Goal: Find specific page/section: Find specific page/section

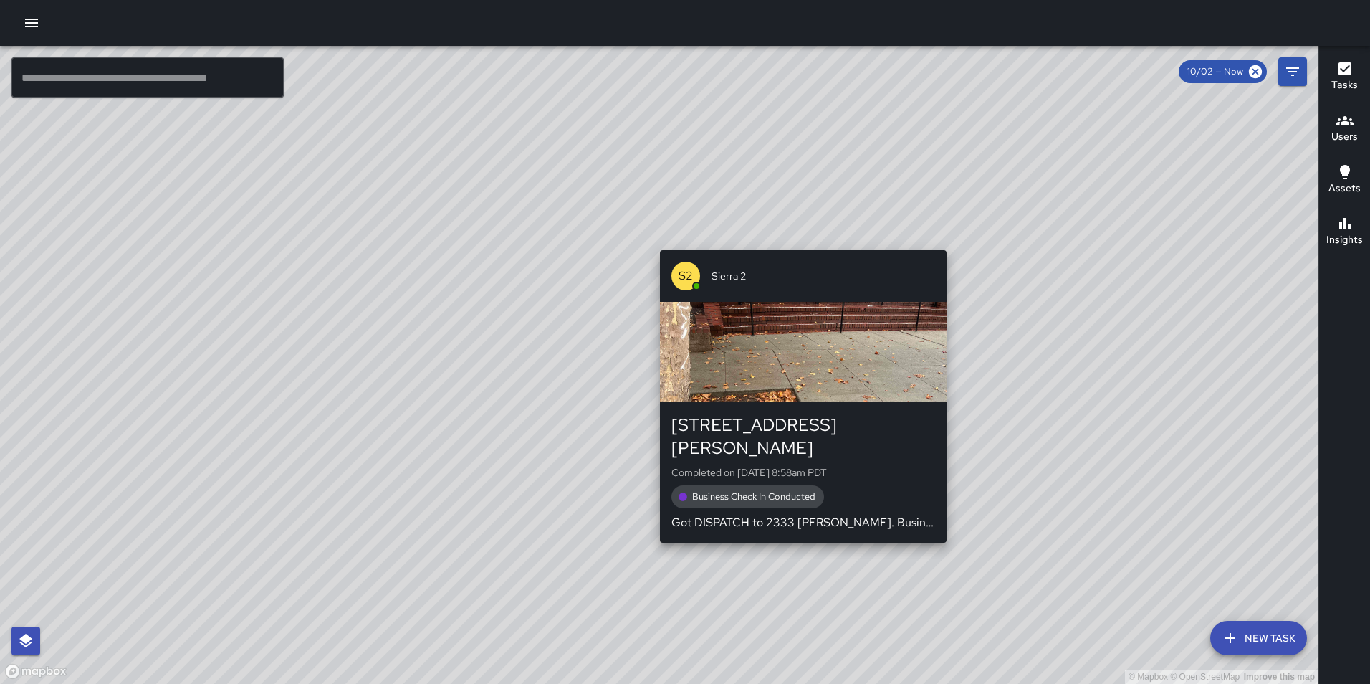
click at [798, 239] on div "© Mapbox © OpenStreetMap Improve this map S2 Sierra 2 [STREET_ADDRESS][PERSON_N…" at bounding box center [659, 365] width 1318 height 638
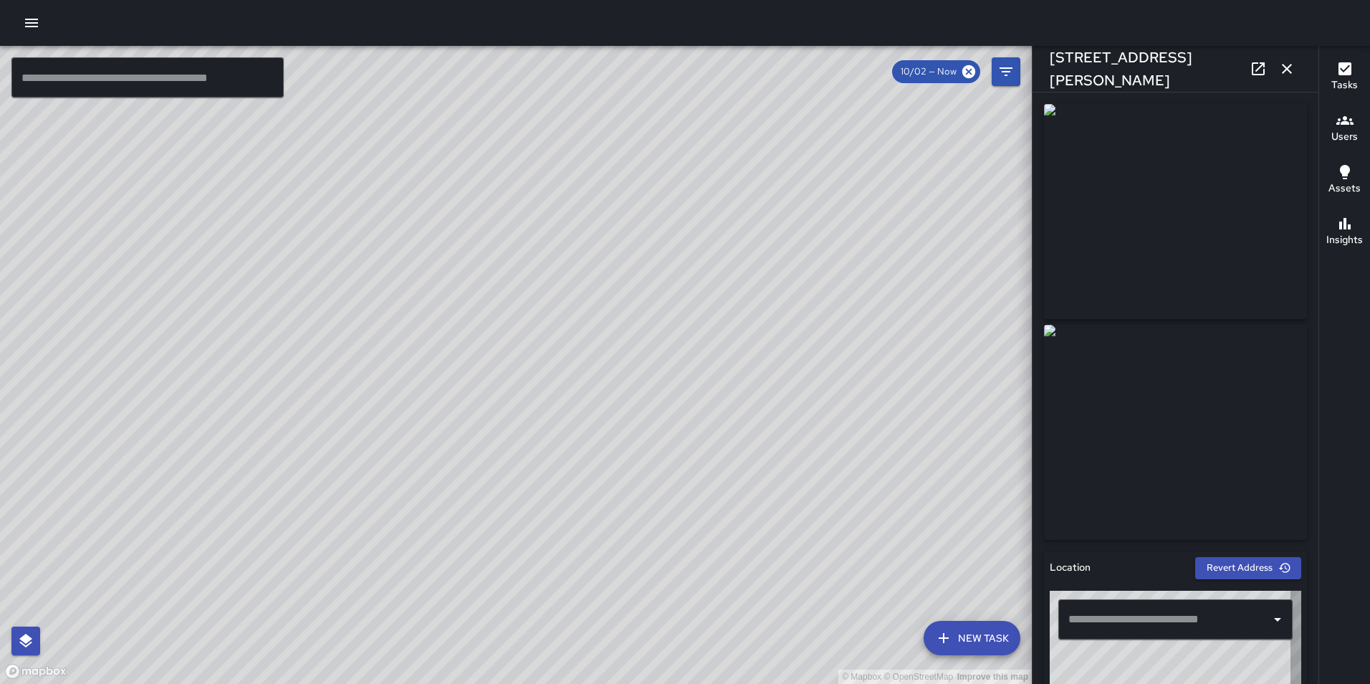
type input "**********"
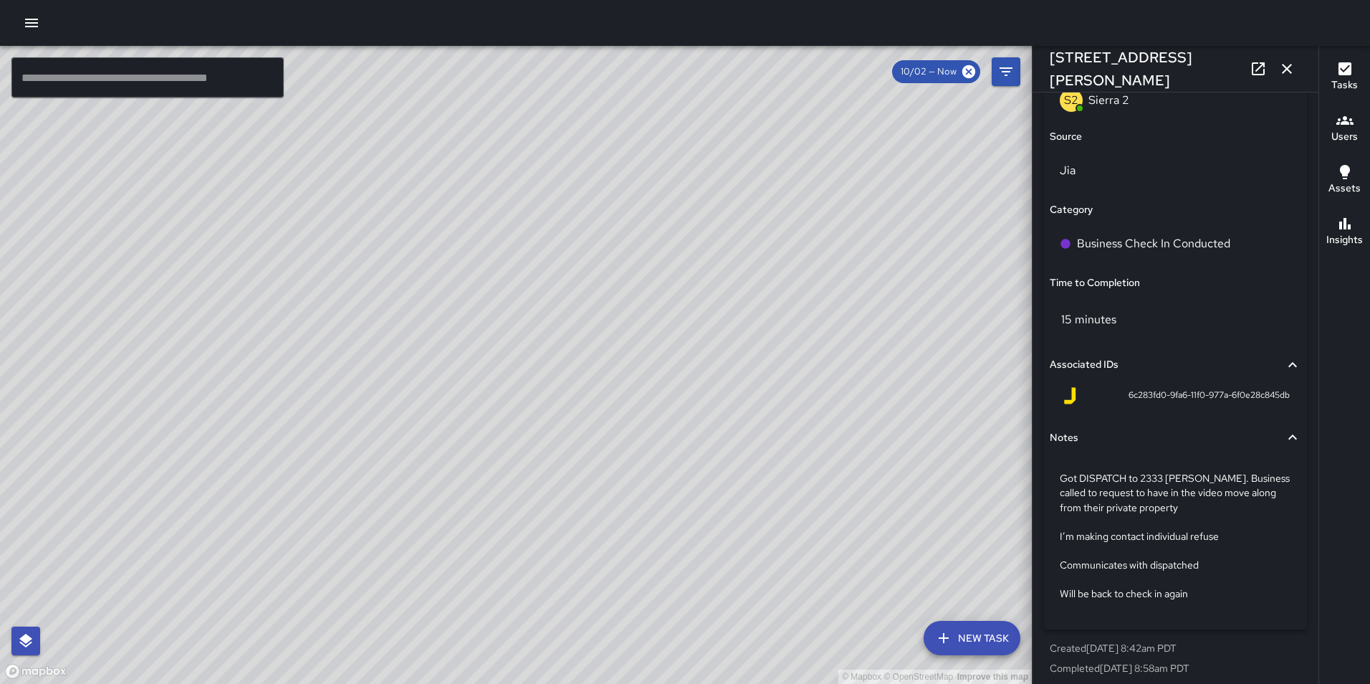
scroll to position [959, 0]
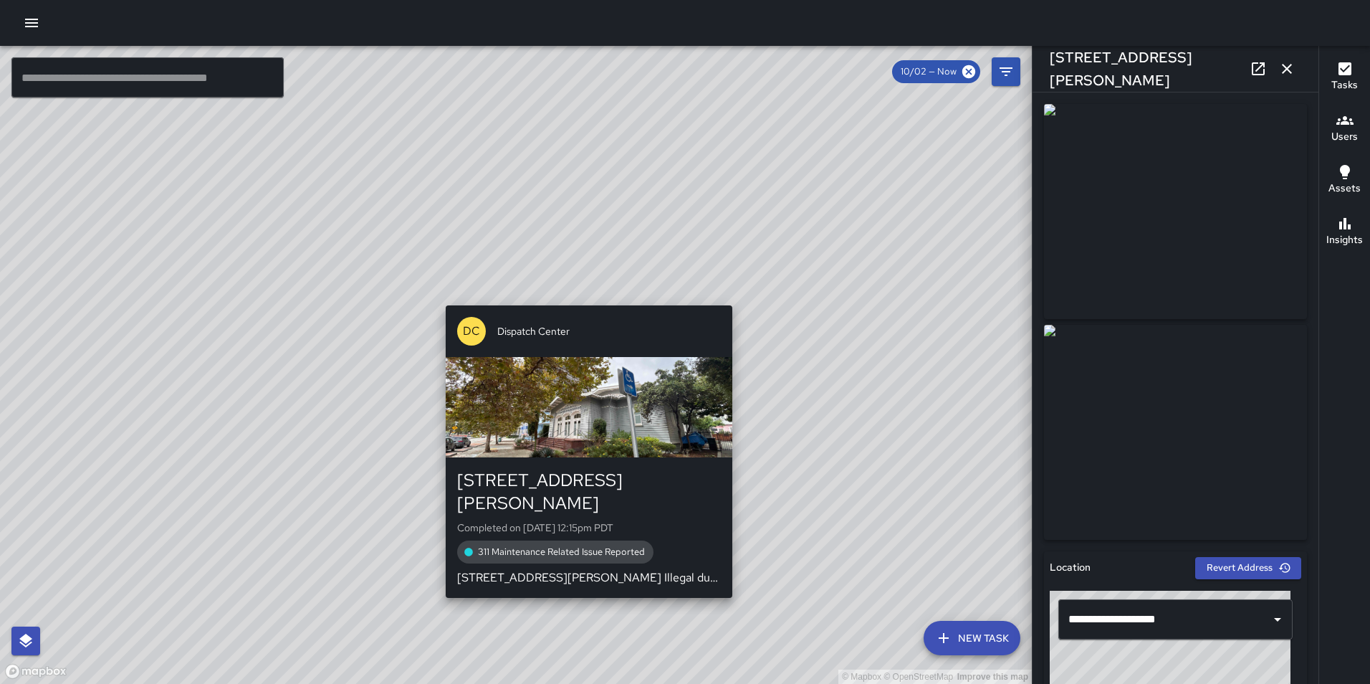
click at [582, 293] on div "© Mapbox © OpenStreetMap Improve this map DC Dispatch Center [STREET_ADDRESS][P…" at bounding box center [516, 365] width 1032 height 638
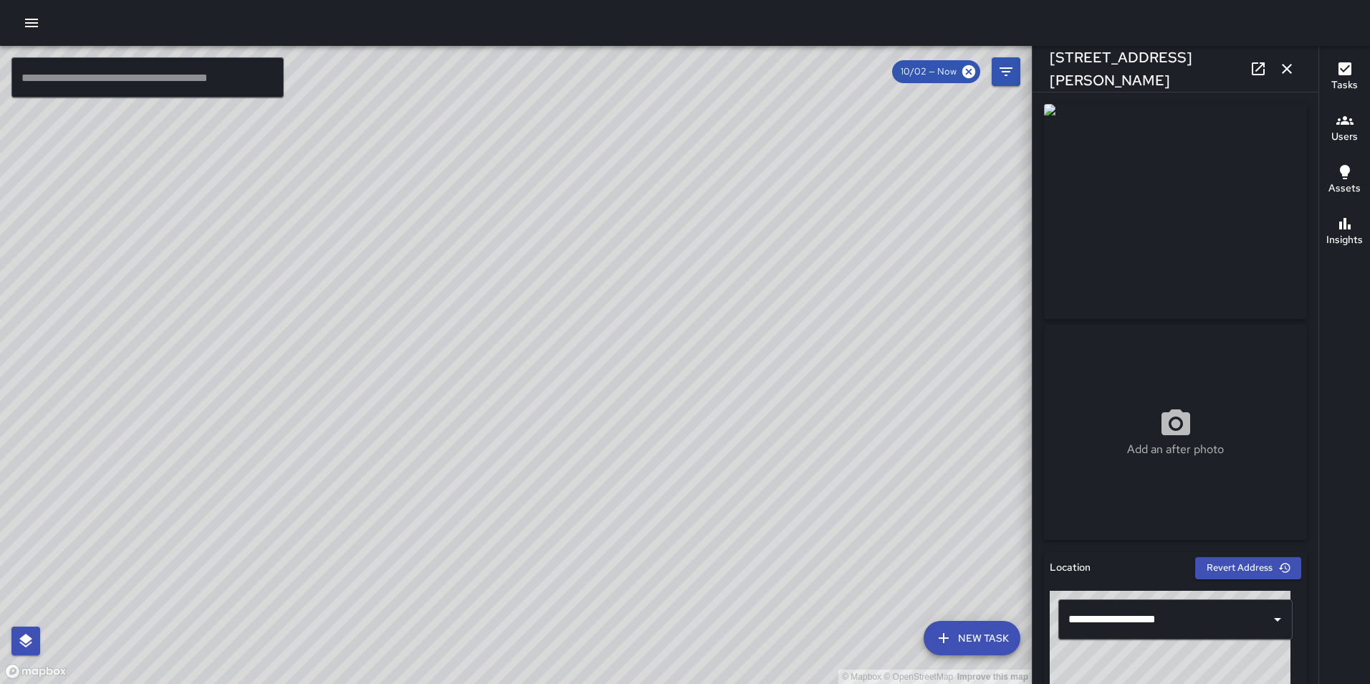
type input "**********"
click at [687, 273] on div "© Mapbox © OpenStreetMap Improve this map" at bounding box center [516, 365] width 1032 height 638
click at [969, 69] on icon at bounding box center [968, 71] width 13 height 13
click at [1283, 68] on icon "button" at bounding box center [1286, 68] width 17 height 17
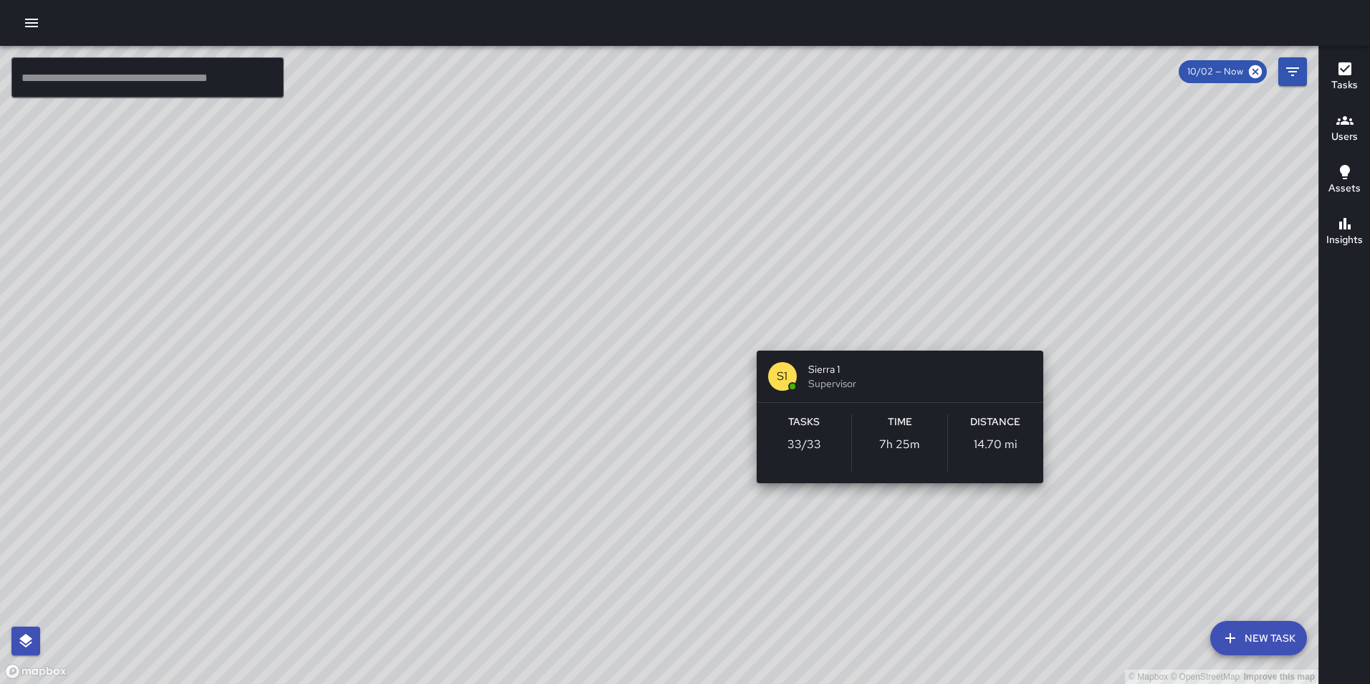
click at [894, 332] on div "© Mapbox © OpenStreetMap Improve this map S1 Sierra 1 Supervisor Tasks 33 / 33 …" at bounding box center [659, 365] width 1318 height 638
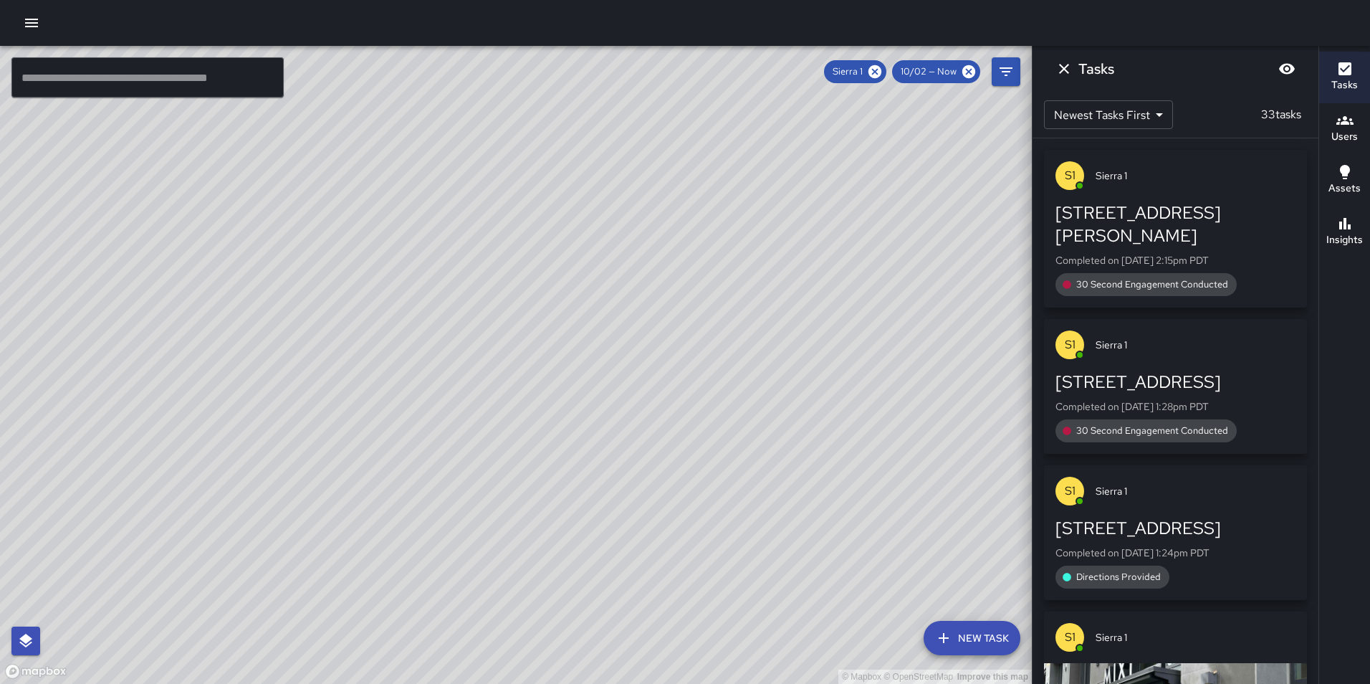
drag, startPoint x: 927, startPoint y: 272, endPoint x: 783, endPoint y: 492, distance: 262.9
click at [783, 492] on div "© Mapbox © OpenStreetMap Improve this map" at bounding box center [516, 365] width 1032 height 638
drag, startPoint x: 863, startPoint y: 247, endPoint x: 829, endPoint y: 375, distance: 132.1
click at [829, 375] on div "© Mapbox © OpenStreetMap Improve this map" at bounding box center [516, 365] width 1032 height 638
click at [871, 72] on icon at bounding box center [874, 71] width 13 height 13
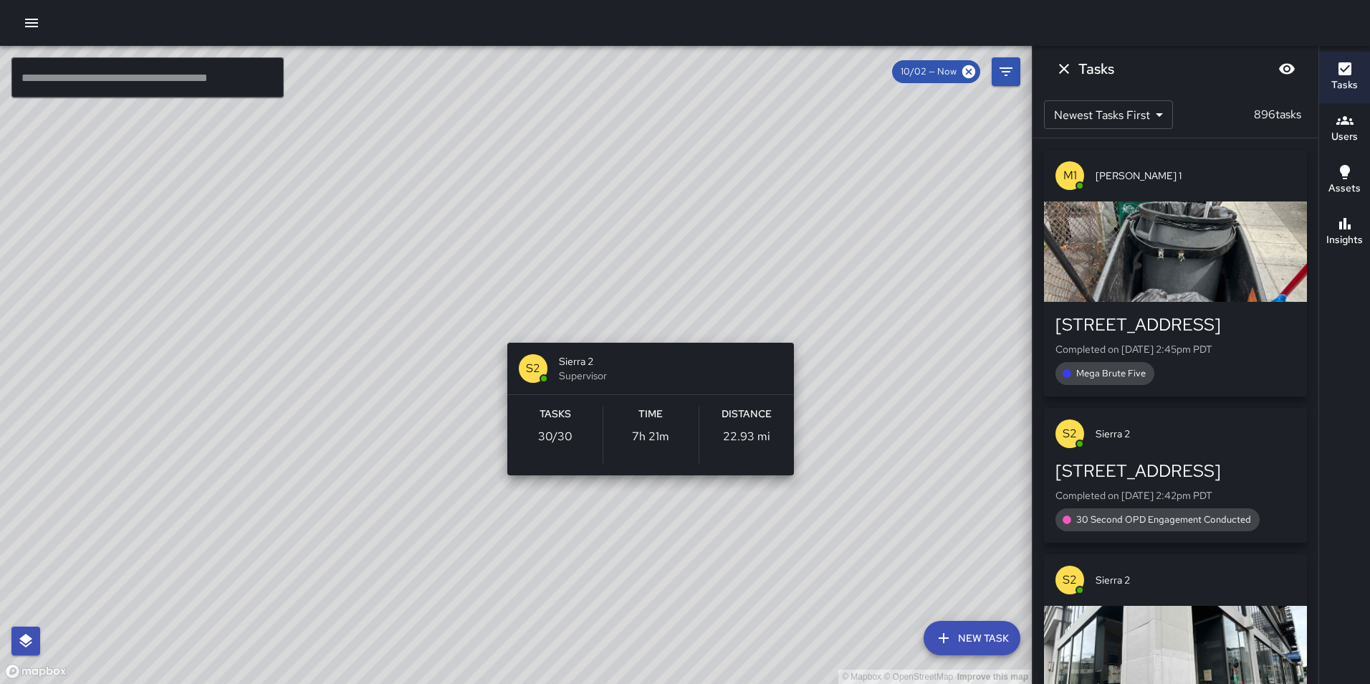
click at [797, 318] on div "© Mapbox © OpenStreetMap Improve this map S2 Sierra 2 Supervisor Tasks 30 / 30 …" at bounding box center [516, 365] width 1032 height 638
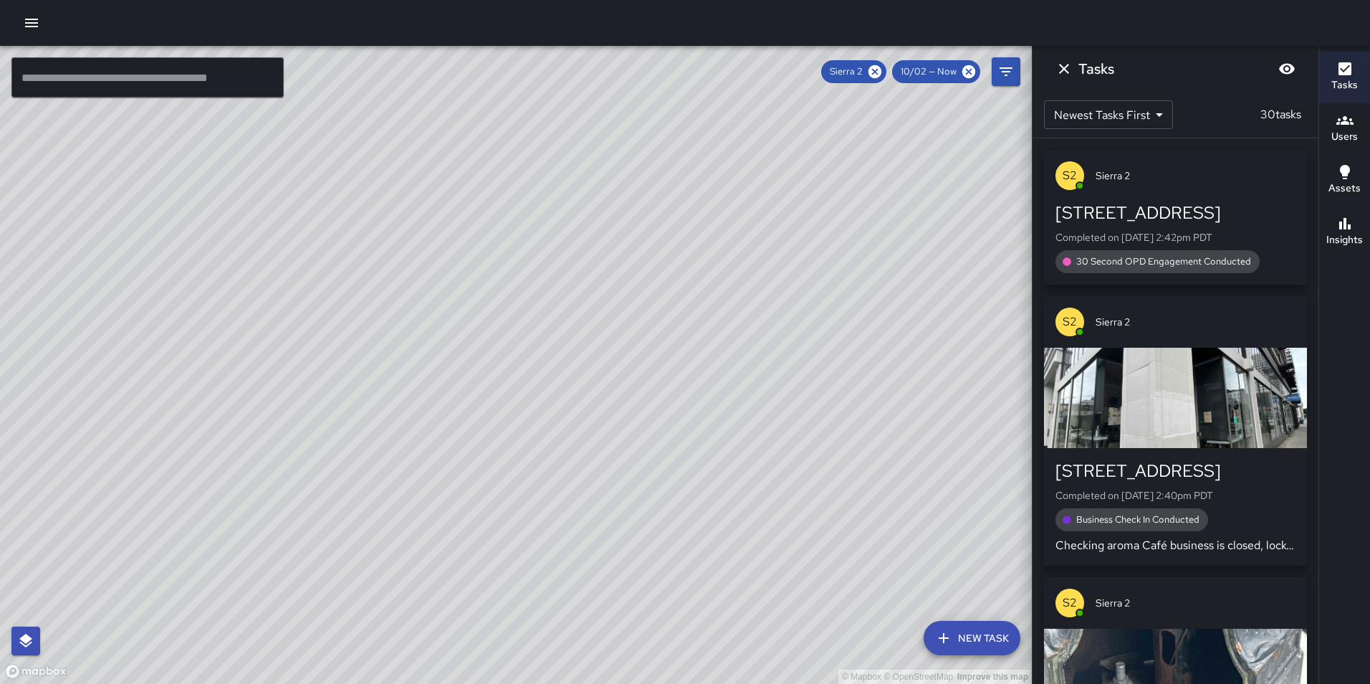
drag, startPoint x: 907, startPoint y: 306, endPoint x: 805, endPoint y: 431, distance: 161.5
click at [805, 431] on div "© Mapbox © OpenStreetMap Improve this map" at bounding box center [516, 365] width 1032 height 638
click at [876, 68] on icon at bounding box center [874, 71] width 13 height 13
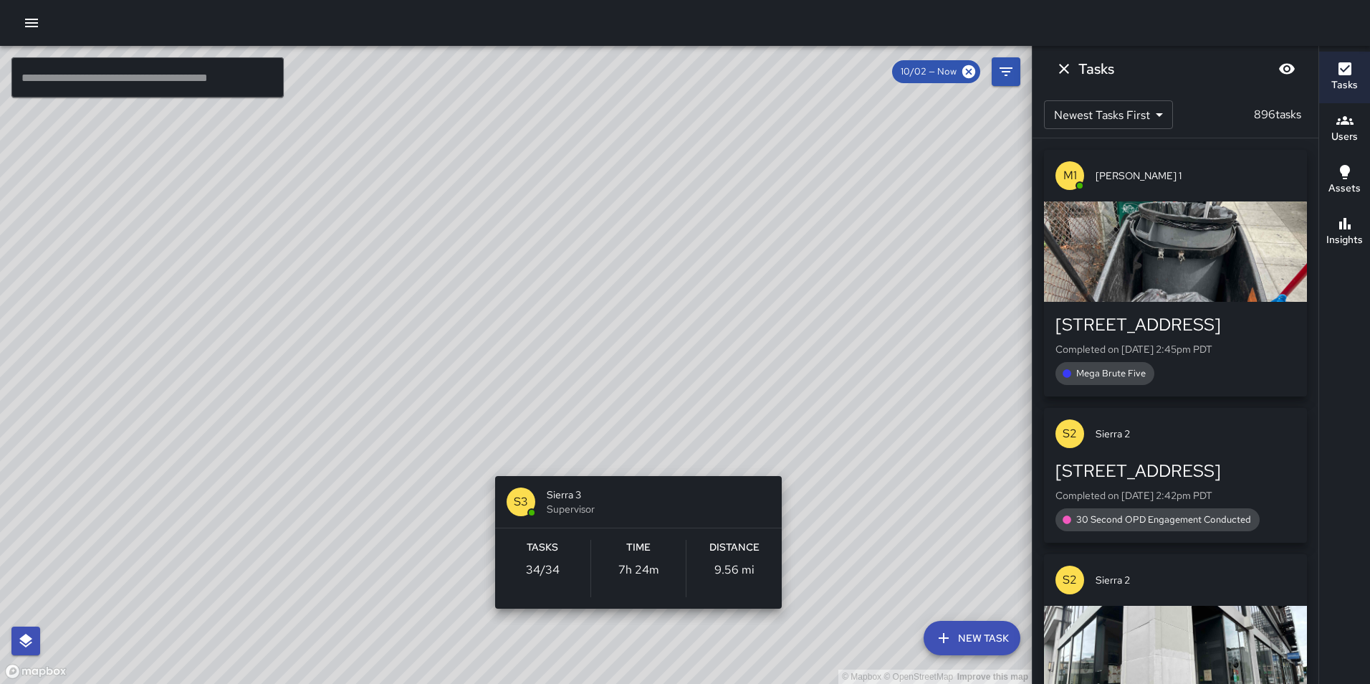
click at [778, 456] on div "© Mapbox © OpenStreetMap Improve this map S3 Sierra 3 Supervisor Tasks 34 / 34 …" at bounding box center [516, 365] width 1032 height 638
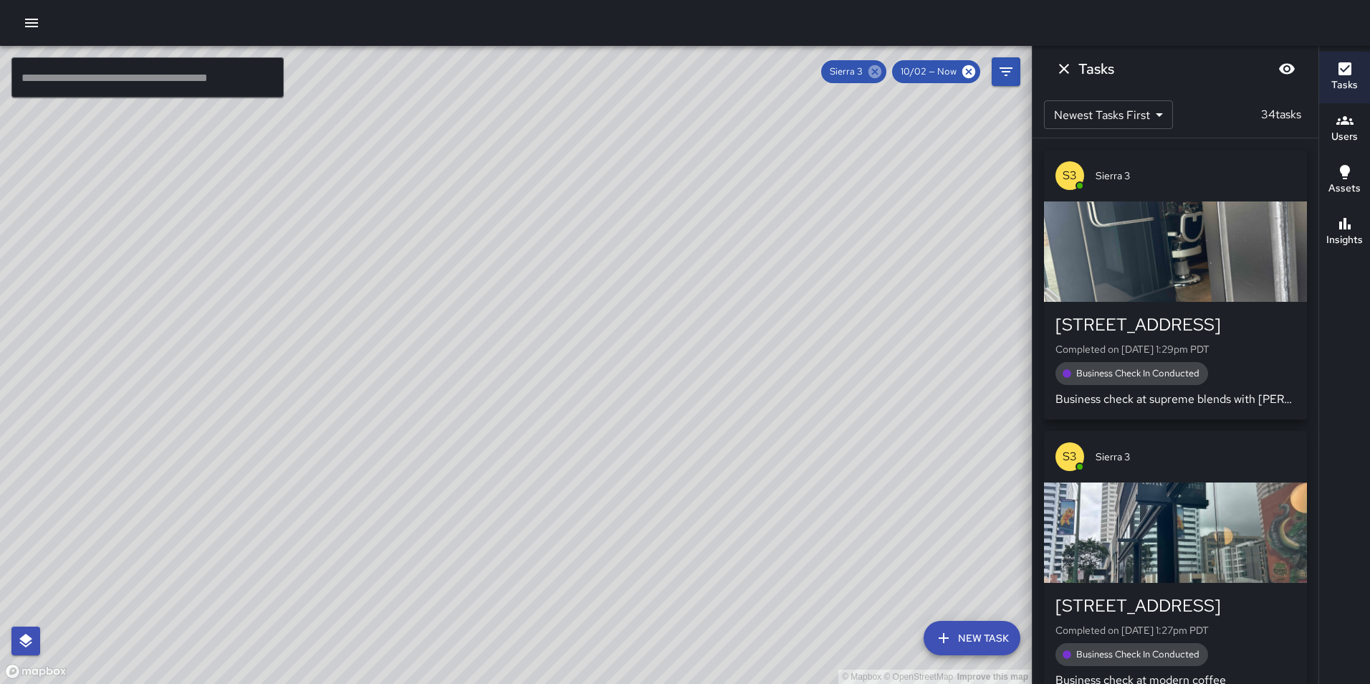
click at [877, 70] on icon at bounding box center [874, 71] width 13 height 13
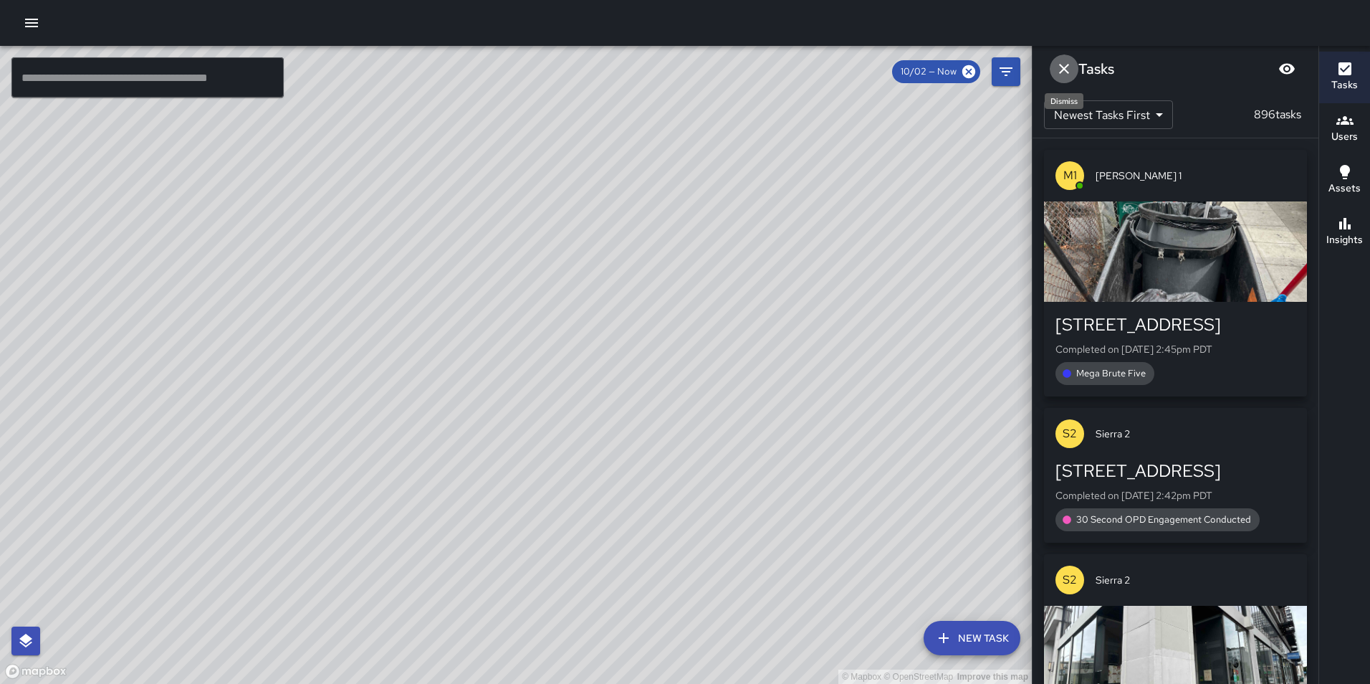
click at [1058, 67] on icon "Dismiss" at bounding box center [1063, 68] width 17 height 17
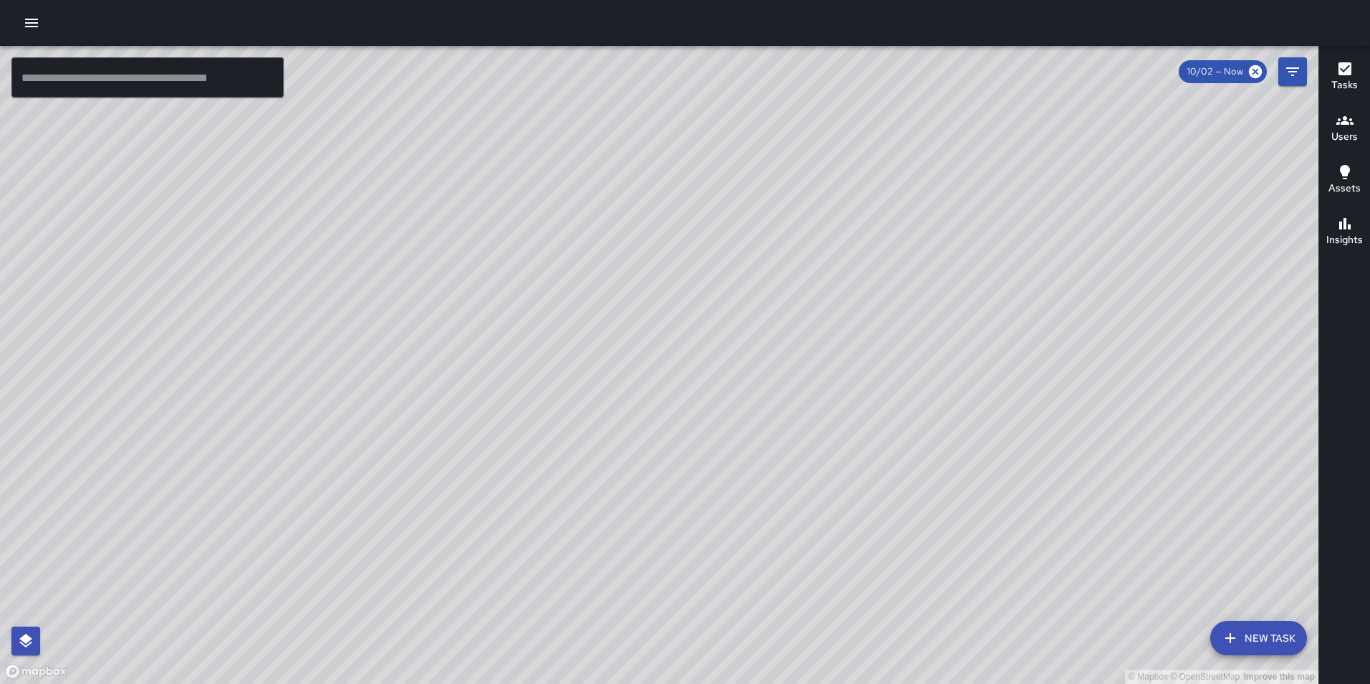
click at [1330, 125] on button "Users" at bounding box center [1344, 129] width 51 height 52
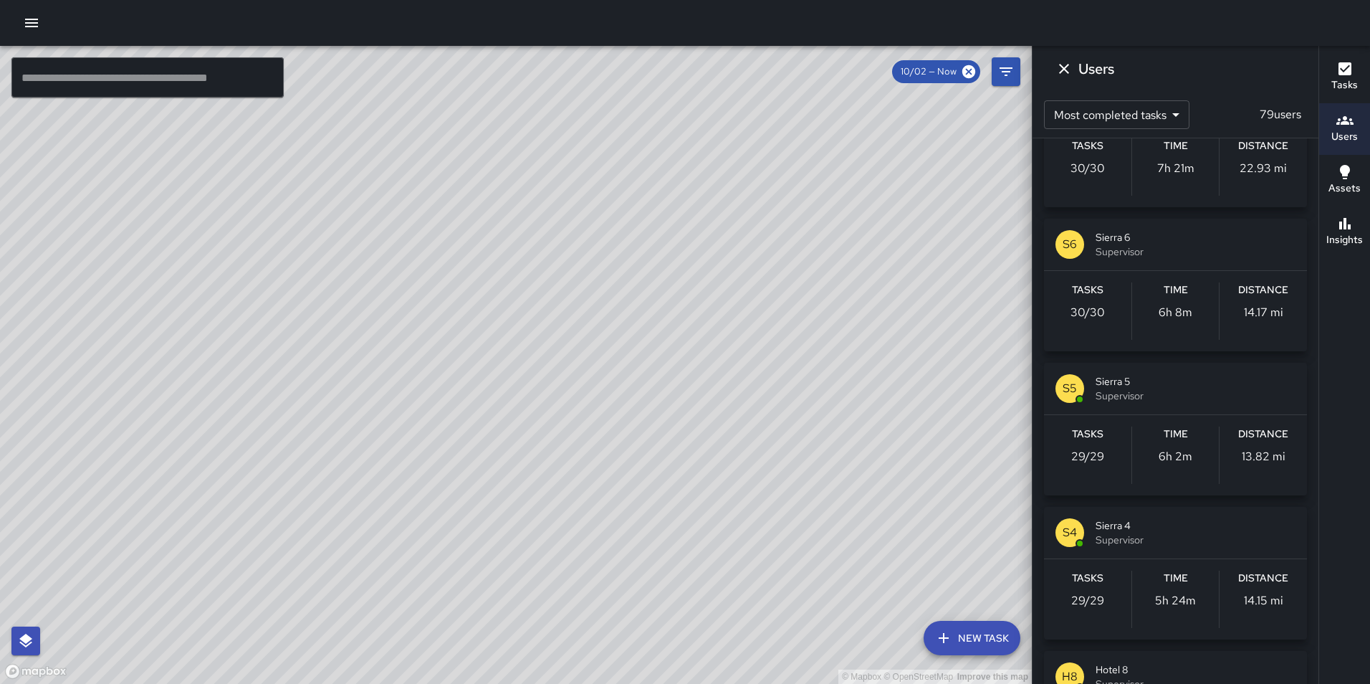
scroll to position [1660, 0]
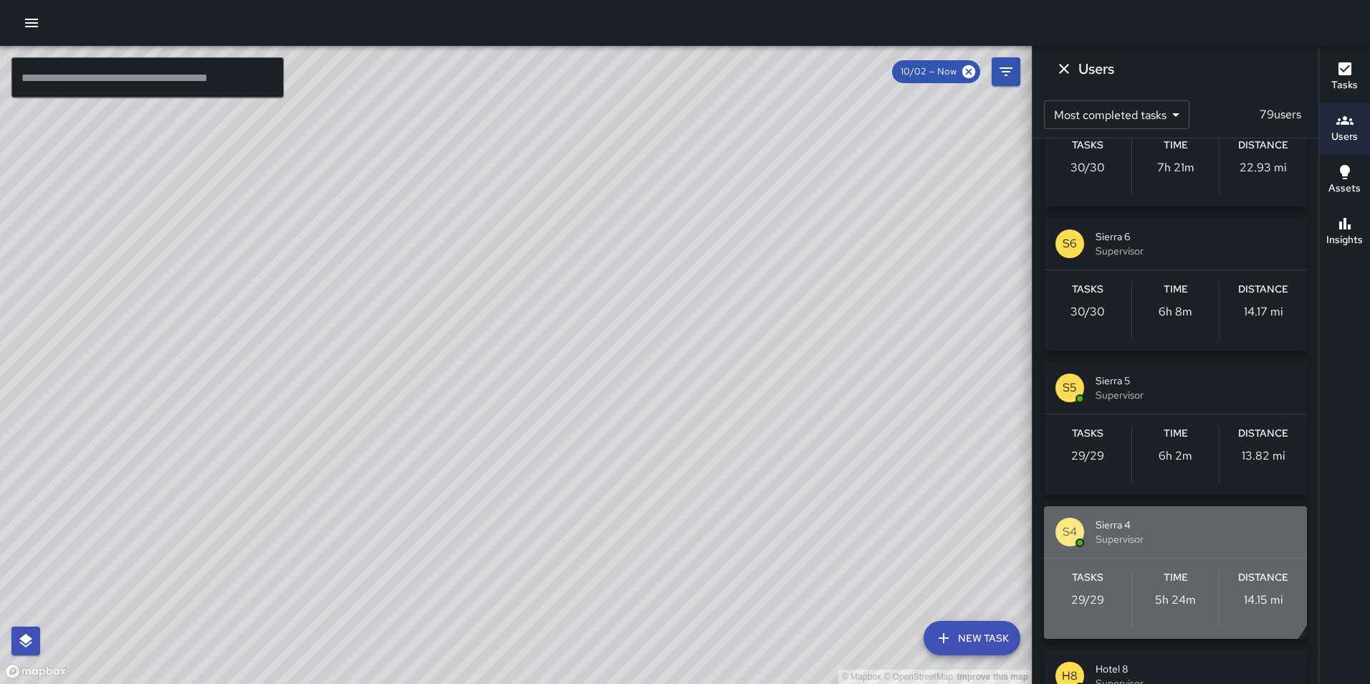
click at [1155, 534] on span "Supervisor" at bounding box center [1195, 539] width 200 height 14
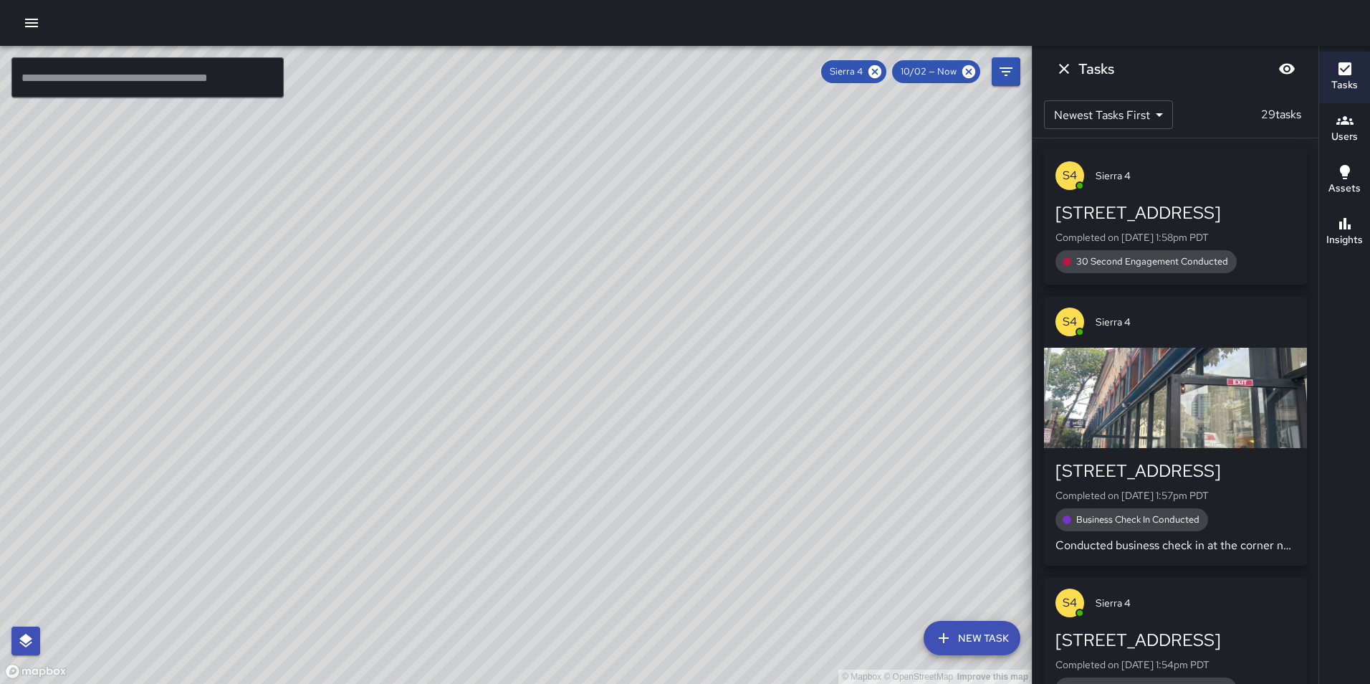
scroll to position [0, 0]
drag, startPoint x: 710, startPoint y: 557, endPoint x: 860, endPoint y: 296, distance: 301.3
click at [858, 300] on div "© Mapbox © OpenStreetMap Improve this map" at bounding box center [516, 365] width 1032 height 638
click at [877, 77] on icon at bounding box center [874, 71] width 13 height 13
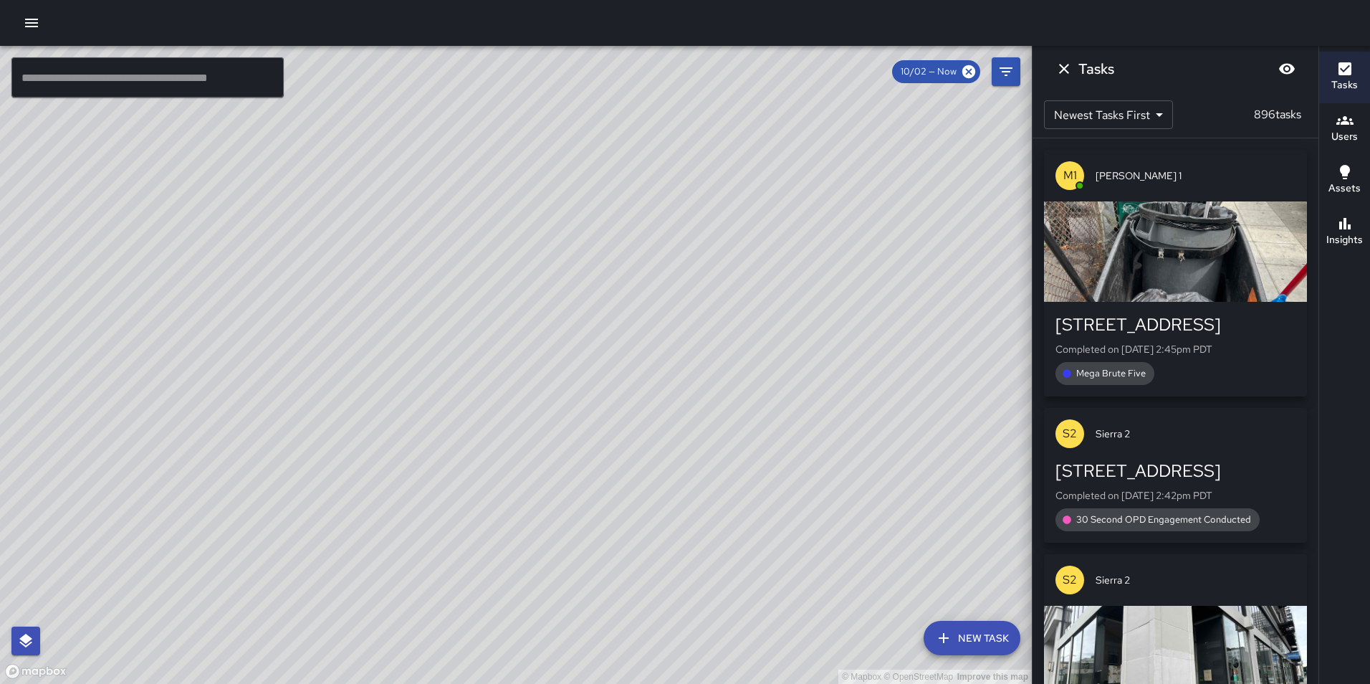
click at [1356, 125] on div "Users" at bounding box center [1344, 128] width 27 height 33
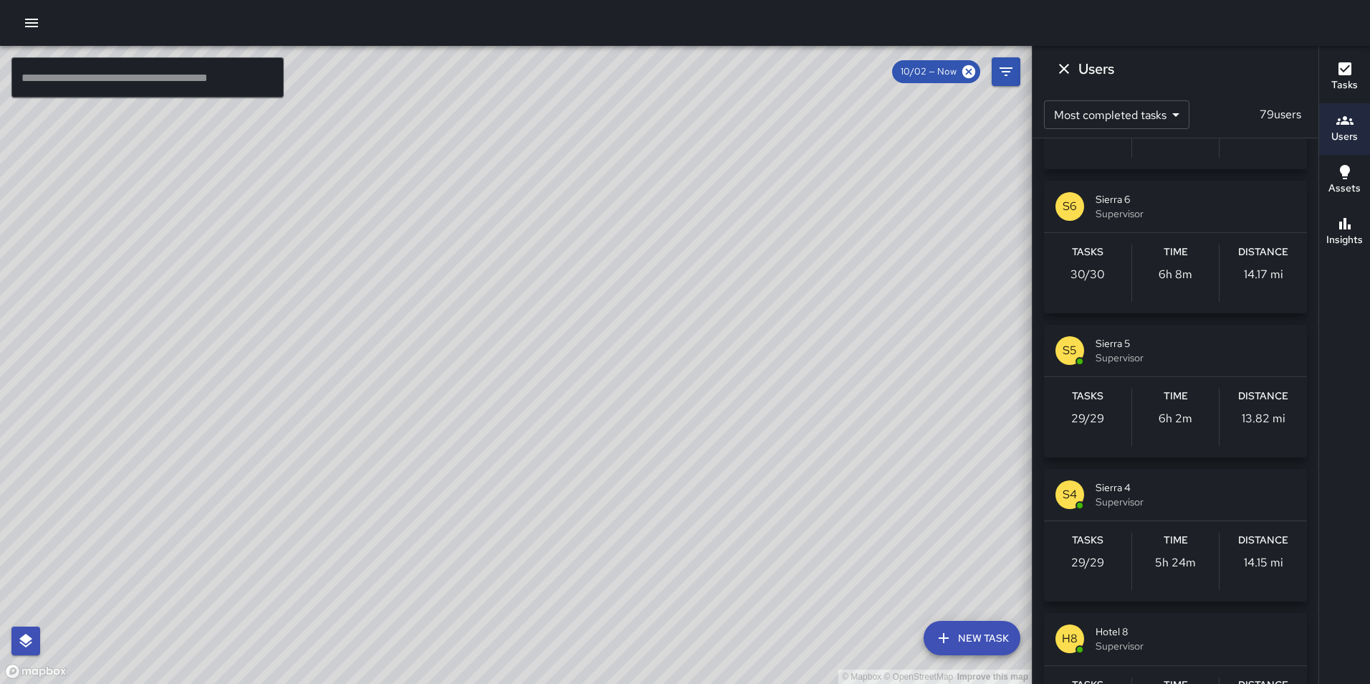
scroll to position [1698, 0]
click at [1122, 358] on span "Supervisor" at bounding box center [1195, 357] width 200 height 14
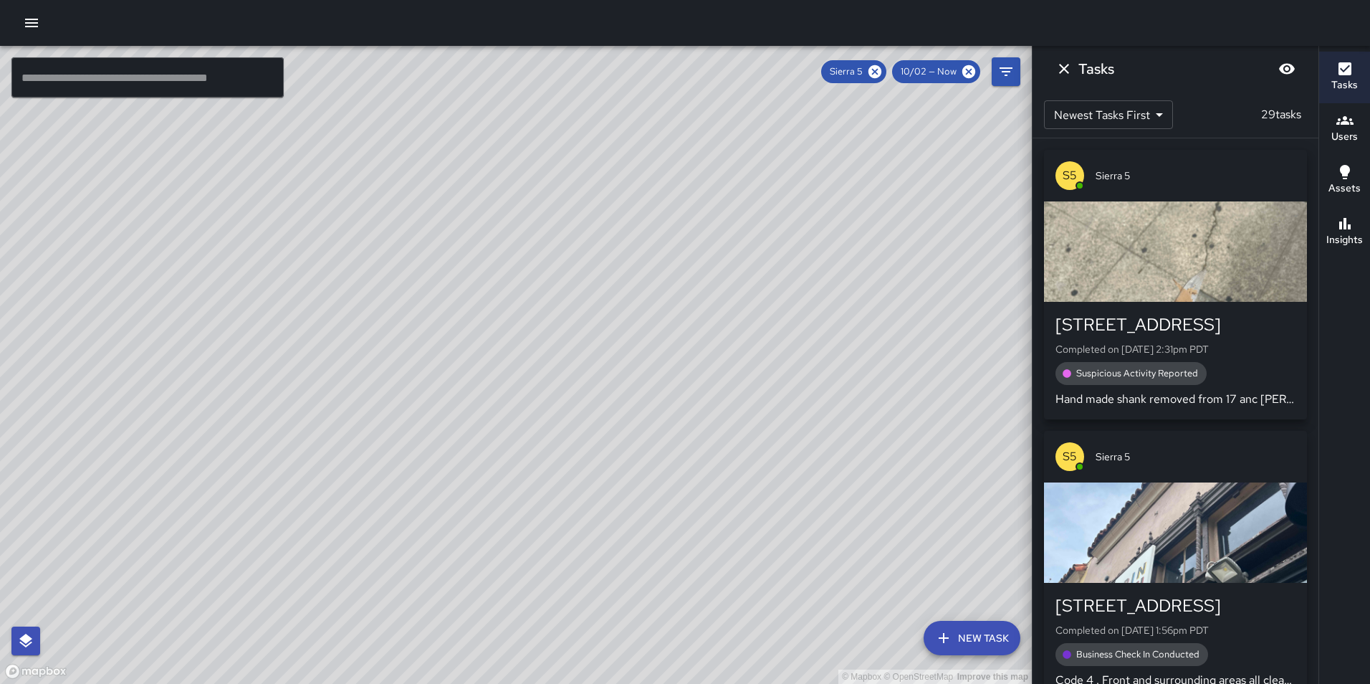
scroll to position [0, 0]
click at [876, 72] on icon at bounding box center [875, 72] width 16 height 16
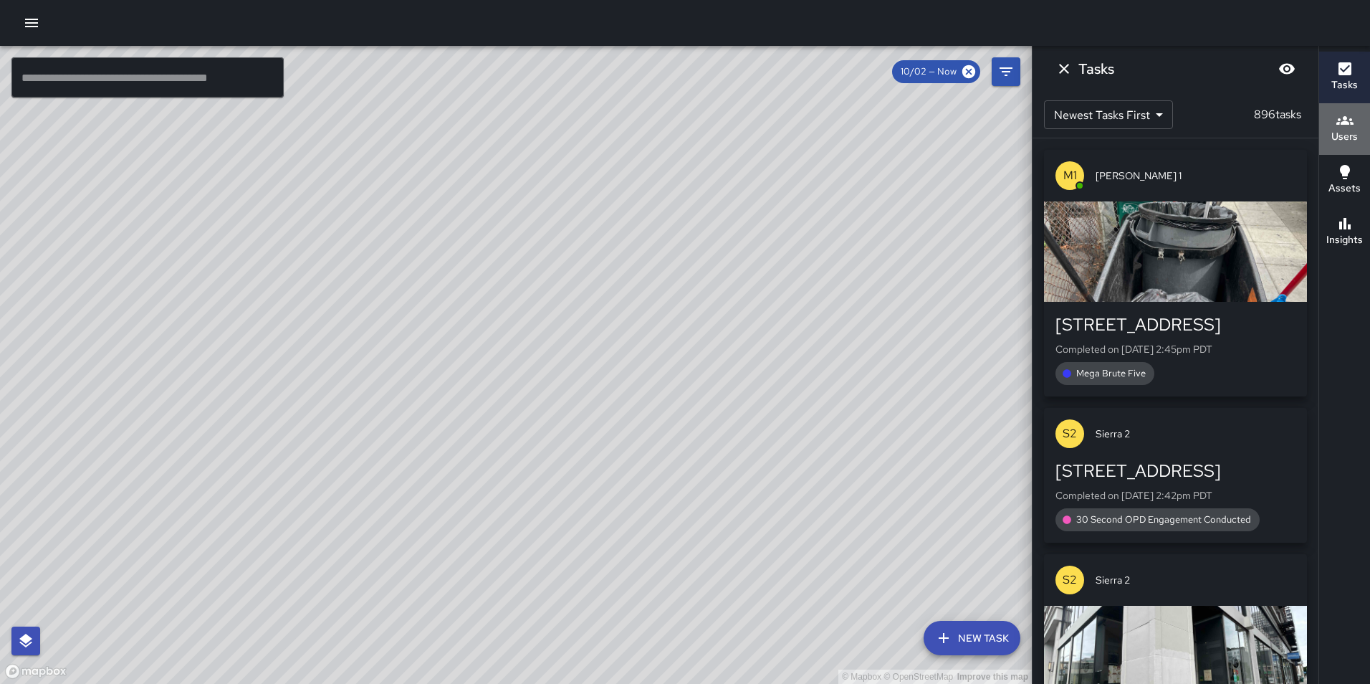
click at [1353, 133] on h6 "Users" at bounding box center [1344, 137] width 27 height 16
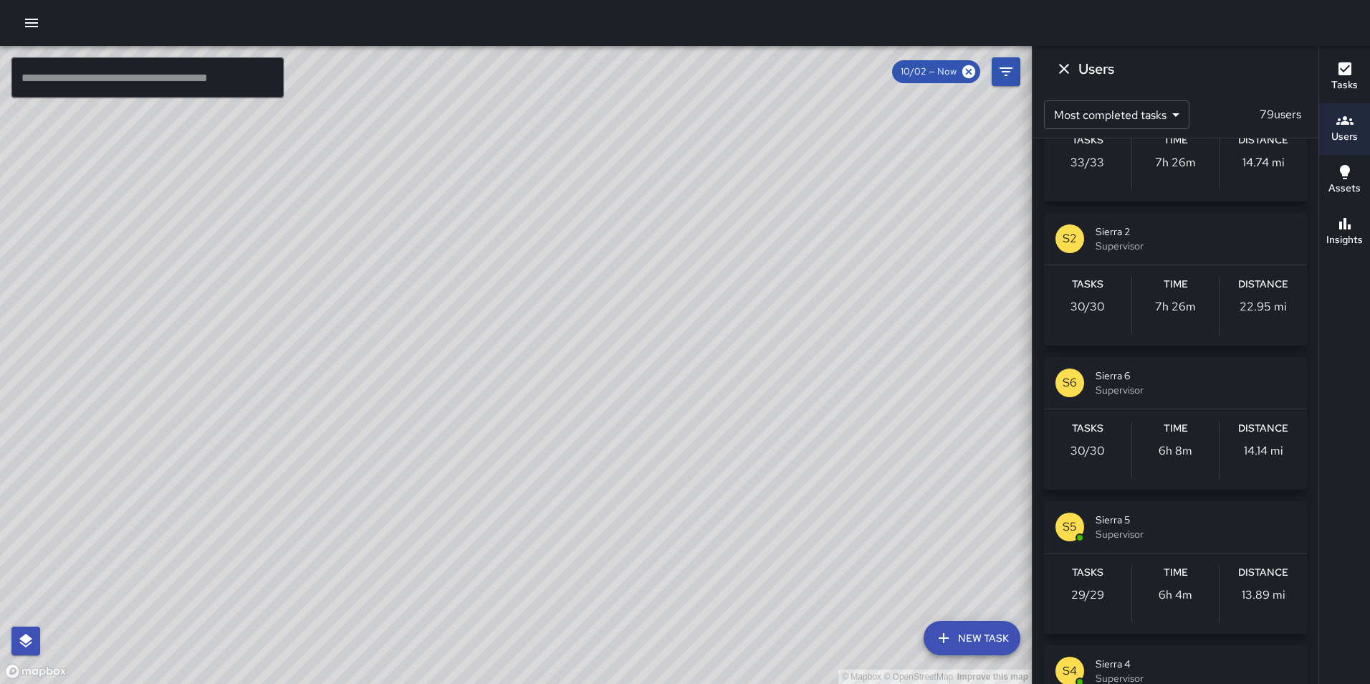
scroll to position [1522, 0]
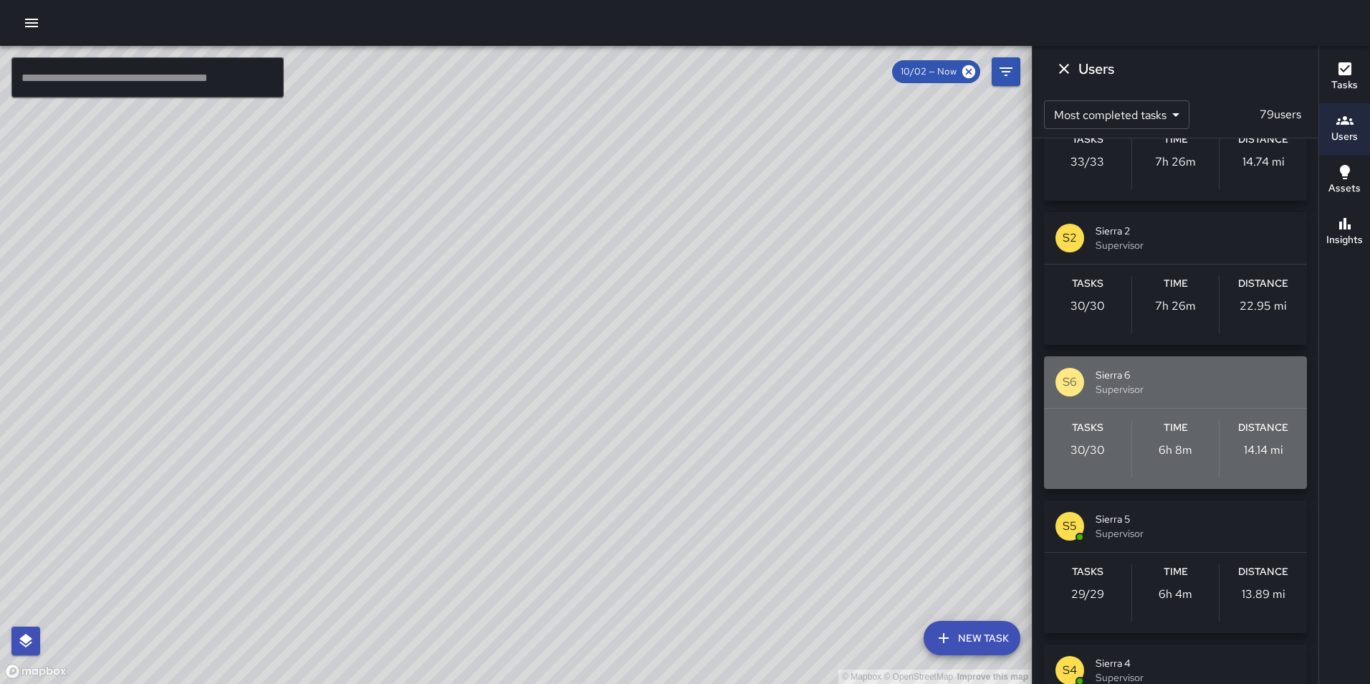
click at [1186, 426] on div "Time 6h 8m" at bounding box center [1175, 448] width 87 height 57
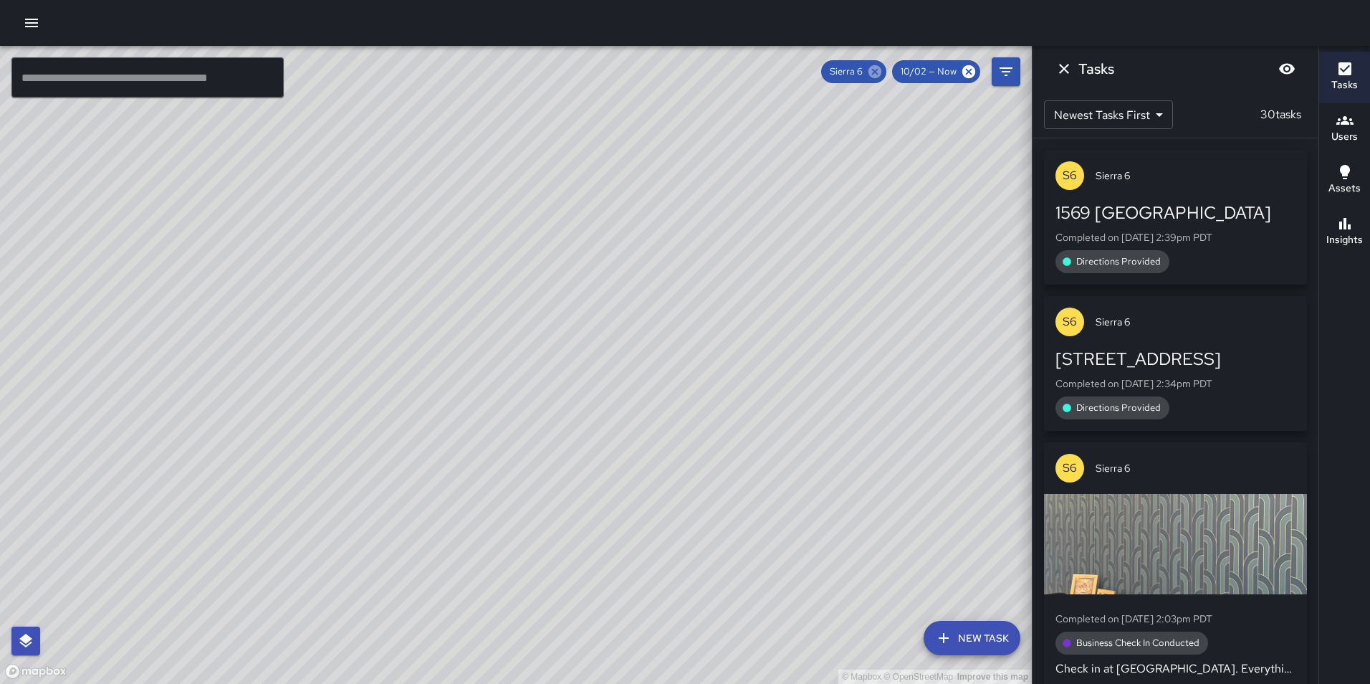
click at [878, 72] on icon at bounding box center [874, 71] width 13 height 13
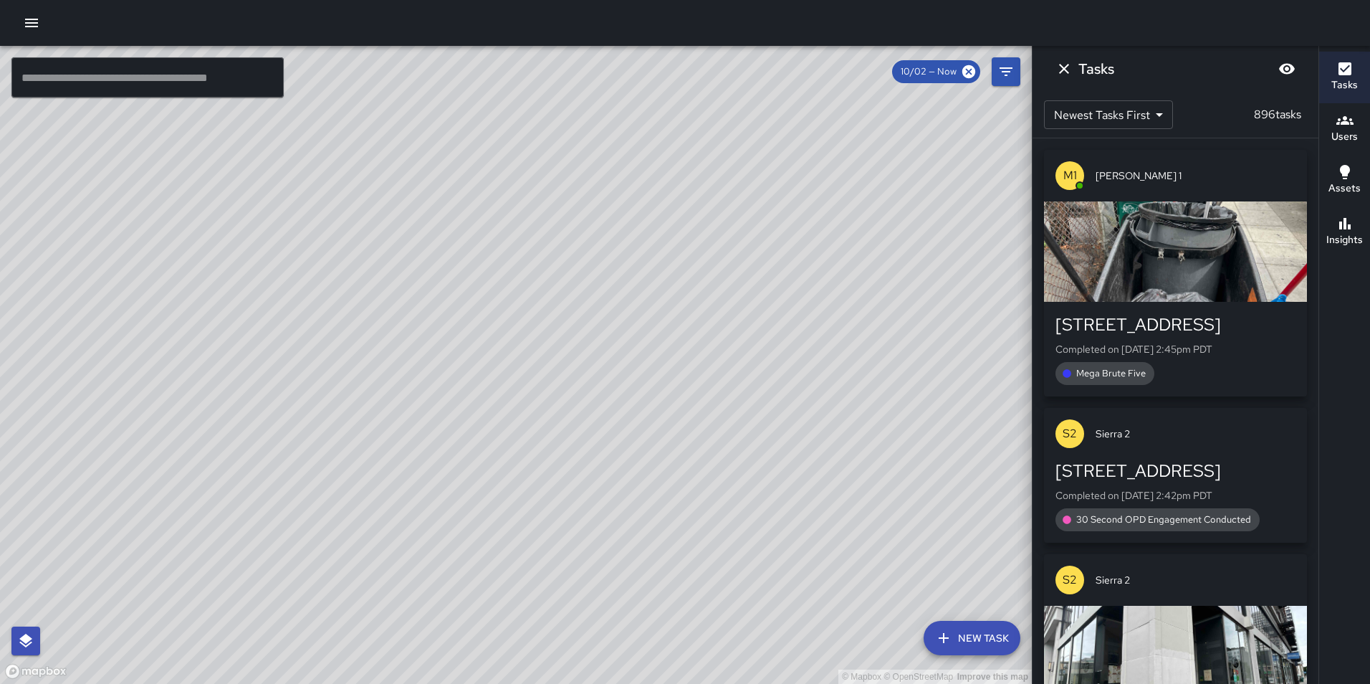
drag, startPoint x: 893, startPoint y: 326, endPoint x: 739, endPoint y: 308, distance: 154.4
click at [739, 308] on div "© Mapbox © OpenStreetMap Improve this map" at bounding box center [516, 365] width 1032 height 638
